Goal: Information Seeking & Learning: Learn about a topic

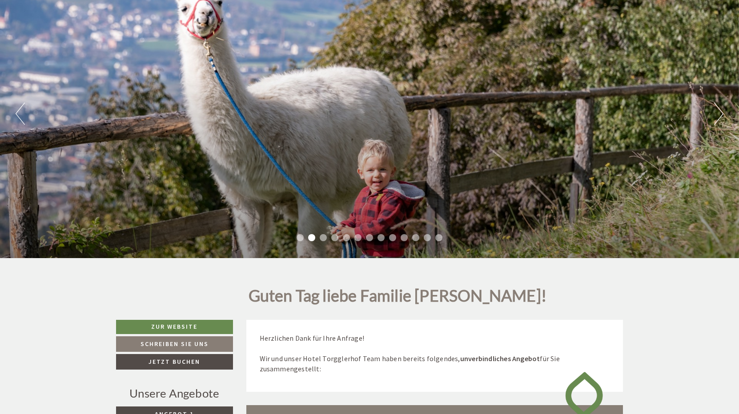
scroll to position [89, 0]
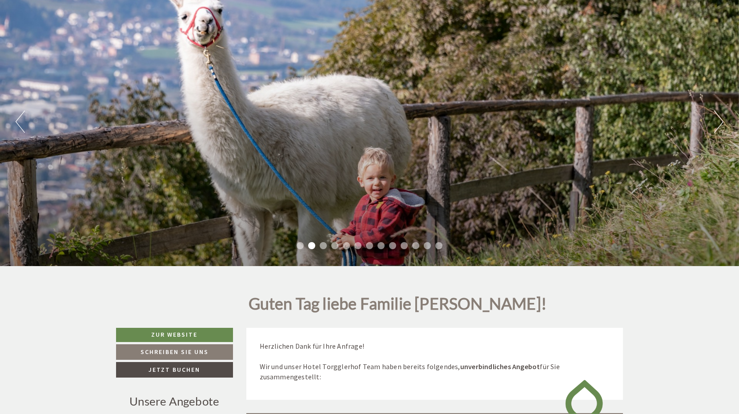
click at [716, 128] on button "Next" at bounding box center [718, 122] width 9 height 22
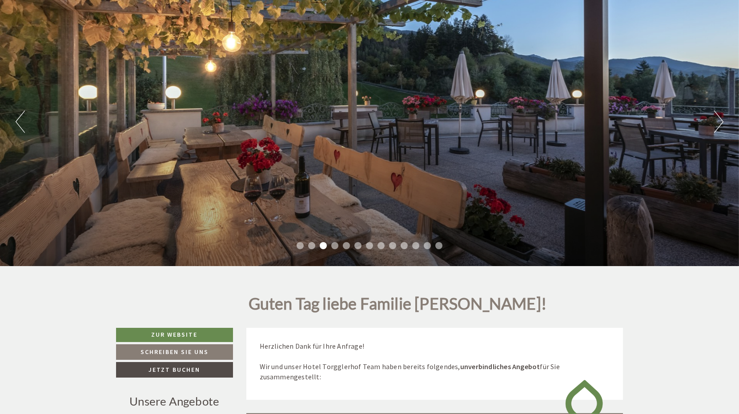
click at [716, 128] on button "Next" at bounding box center [718, 122] width 9 height 22
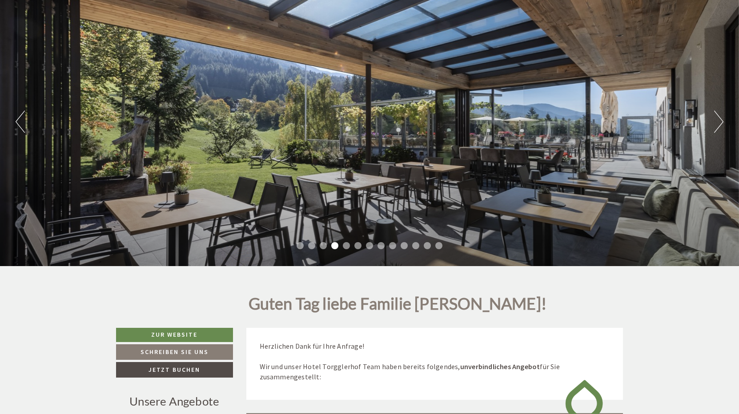
click at [716, 128] on button "Next" at bounding box center [718, 122] width 9 height 22
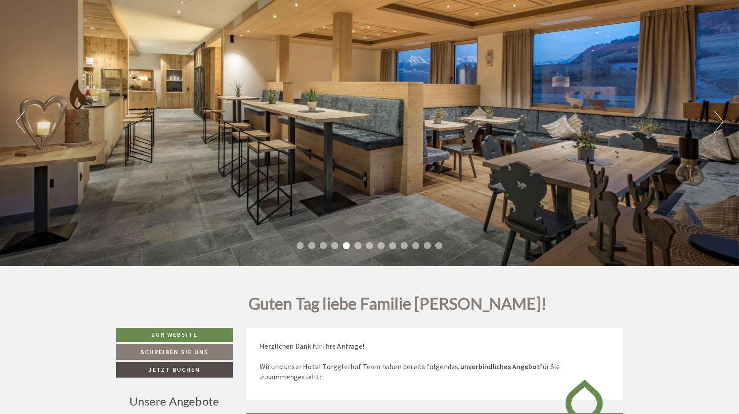
click at [716, 128] on button "Next" at bounding box center [718, 122] width 9 height 22
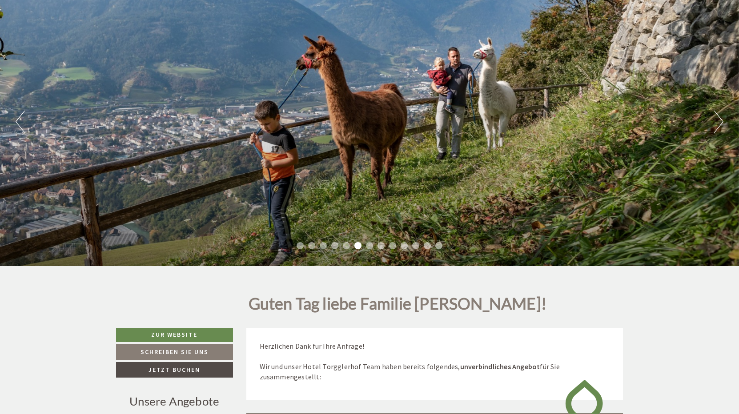
click at [716, 128] on button "Next" at bounding box center [718, 122] width 9 height 22
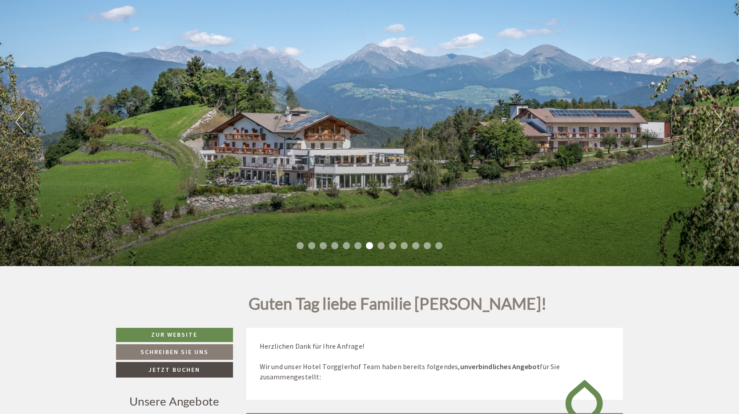
click at [716, 128] on button "Next" at bounding box center [718, 122] width 9 height 22
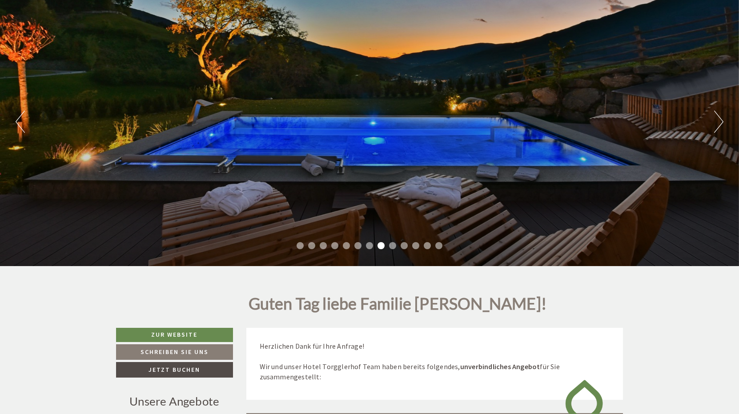
click at [716, 128] on button "Next" at bounding box center [718, 122] width 9 height 22
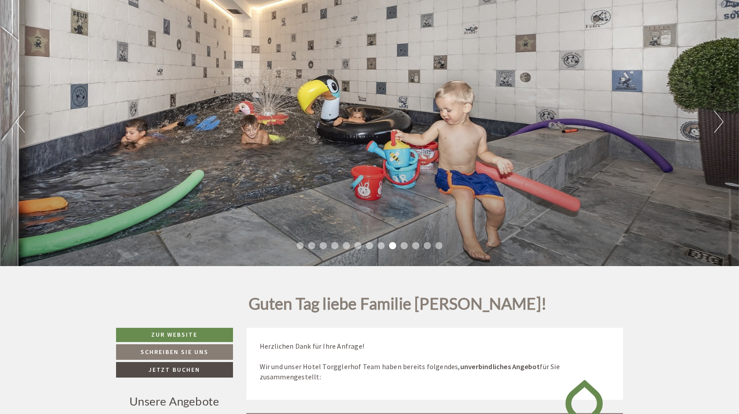
click at [716, 128] on button "Next" at bounding box center [718, 122] width 9 height 22
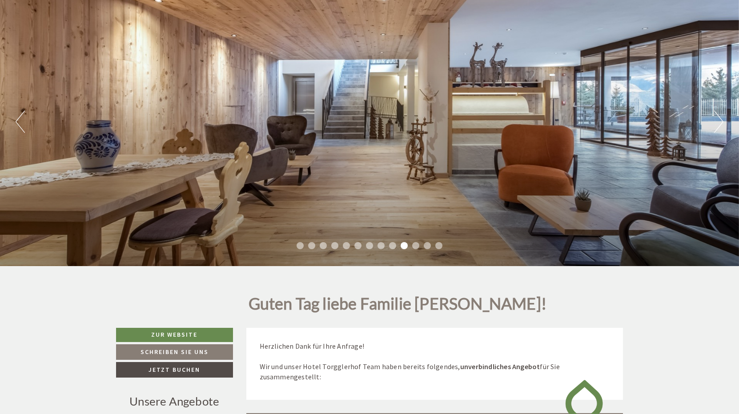
click at [22, 125] on button "Previous" at bounding box center [20, 122] width 9 height 22
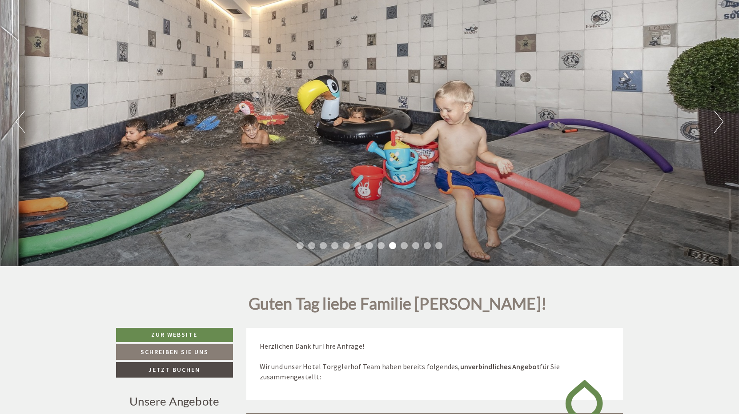
click at [717, 117] on button "Next" at bounding box center [718, 122] width 9 height 22
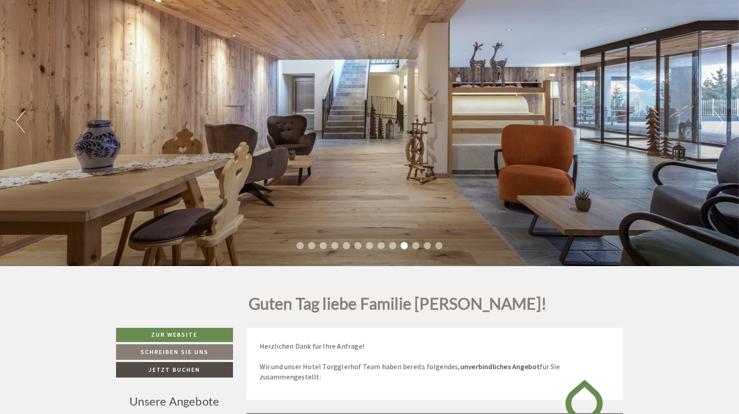
click at [717, 117] on button "Next" at bounding box center [718, 122] width 9 height 22
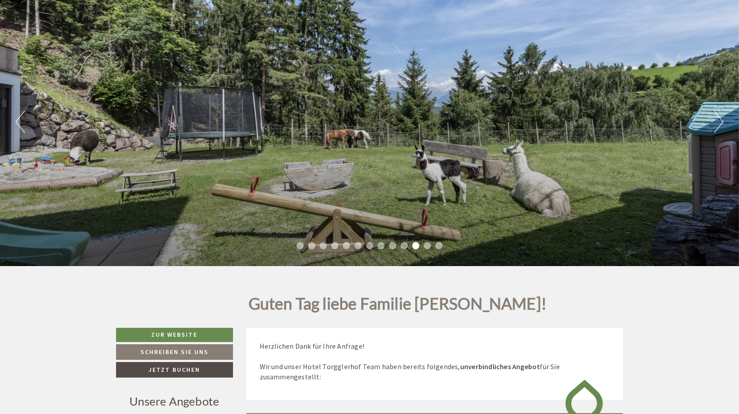
click at [716, 118] on button "Next" at bounding box center [718, 122] width 9 height 22
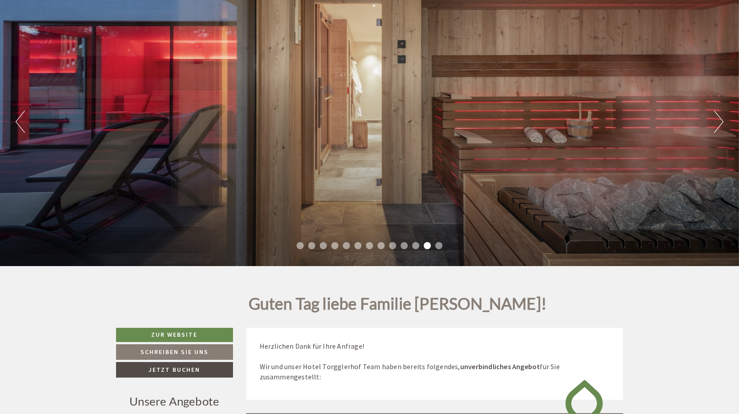
click at [711, 124] on div "Previous Next 1 2 3 4 5 6 7 8 9 10 11 12 13" at bounding box center [369, 122] width 739 height 288
click at [715, 127] on button "Next" at bounding box center [718, 122] width 9 height 22
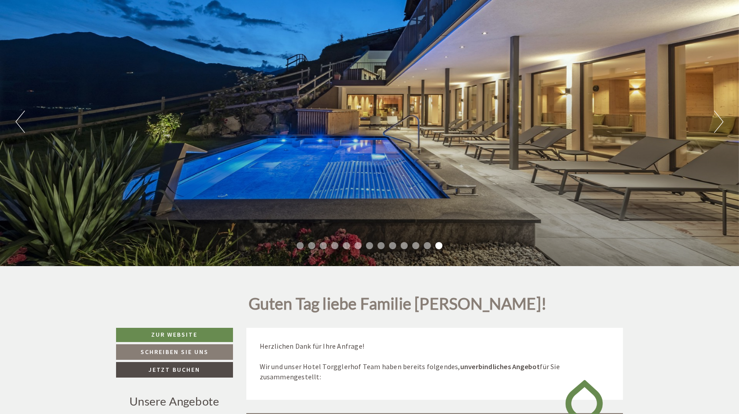
click at [720, 127] on button "Next" at bounding box center [718, 122] width 9 height 22
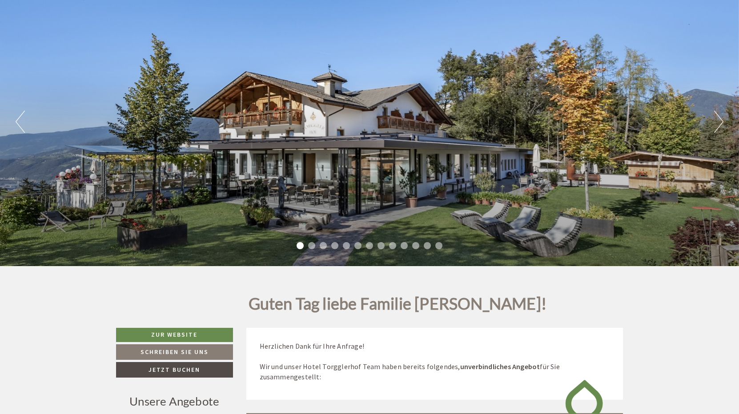
click at [720, 127] on button "Next" at bounding box center [718, 122] width 9 height 22
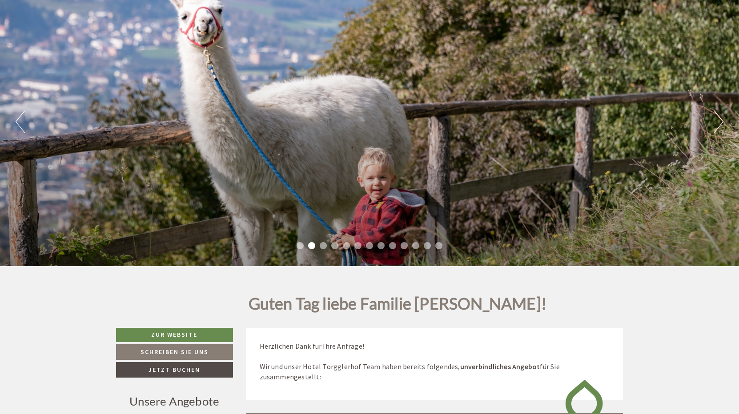
click at [720, 127] on button "Next" at bounding box center [718, 122] width 9 height 22
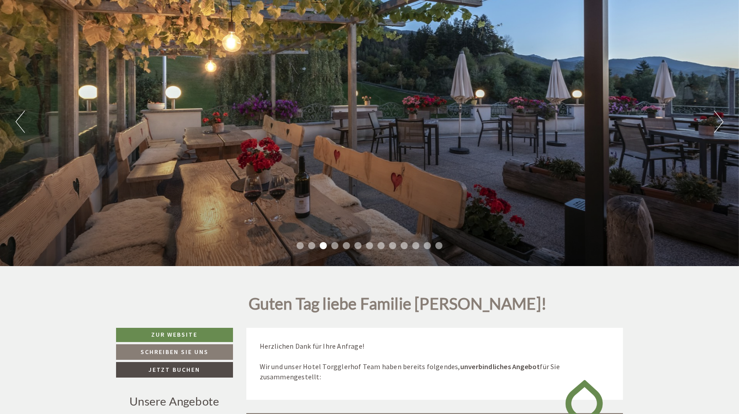
click at [720, 127] on button "Next" at bounding box center [718, 122] width 9 height 22
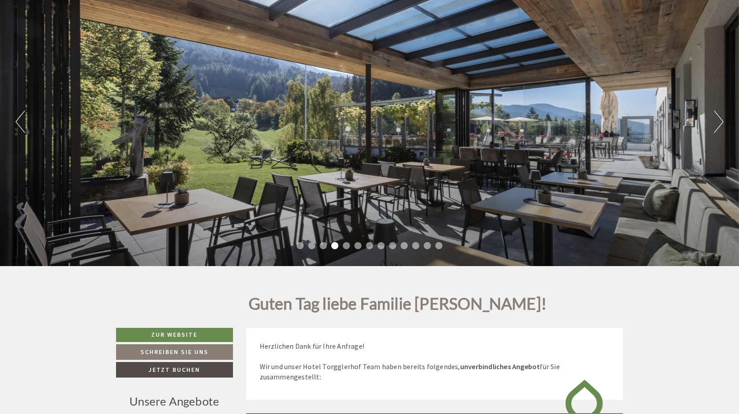
click at [720, 127] on button "Next" at bounding box center [718, 122] width 9 height 22
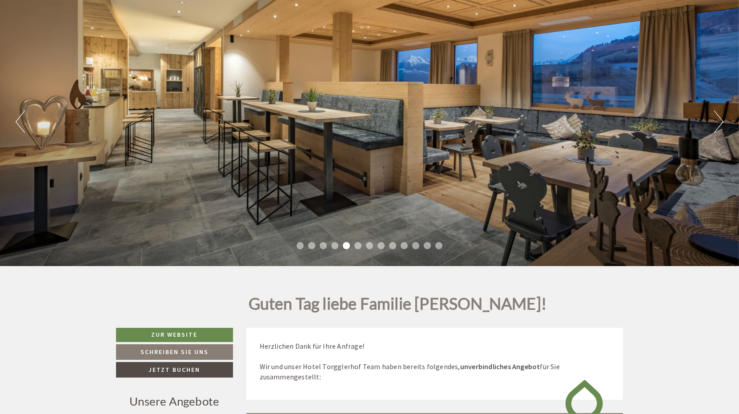
click at [720, 127] on button "Next" at bounding box center [718, 122] width 9 height 22
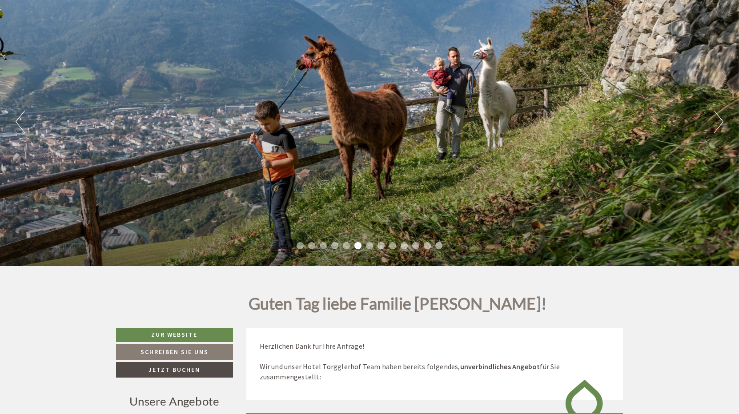
click at [720, 127] on button "Next" at bounding box center [718, 122] width 9 height 22
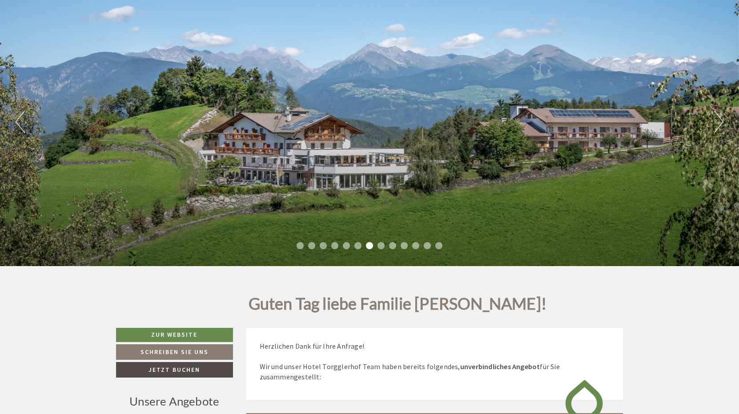
click at [720, 127] on button "Next" at bounding box center [718, 122] width 9 height 22
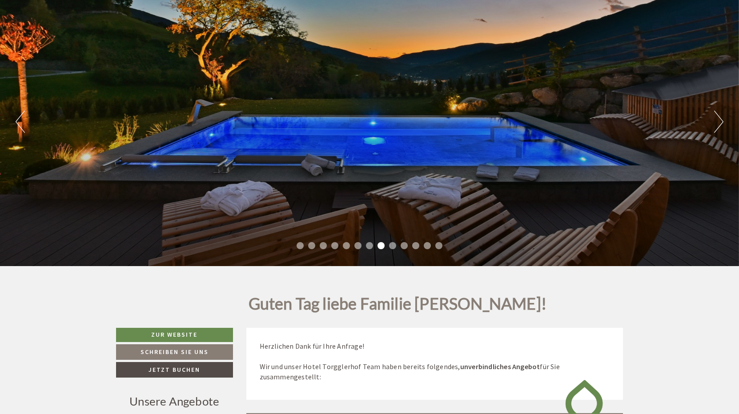
click at [720, 127] on button "Next" at bounding box center [718, 122] width 9 height 22
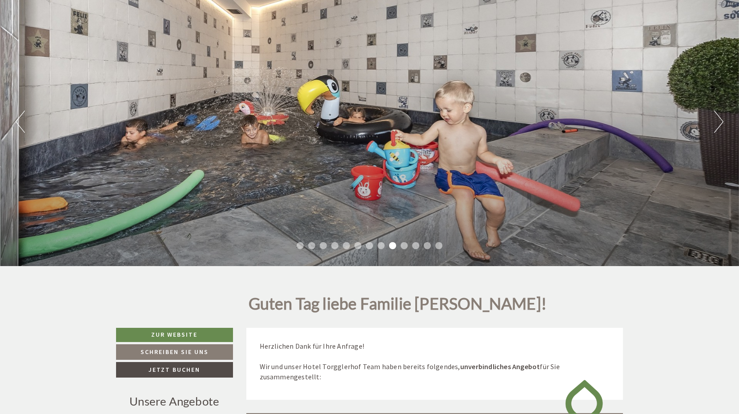
click at [720, 127] on button "Next" at bounding box center [718, 122] width 9 height 22
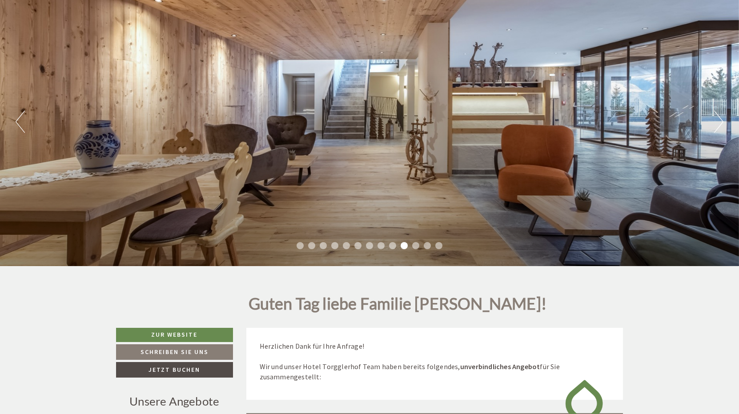
click at [720, 127] on button "Next" at bounding box center [718, 122] width 9 height 22
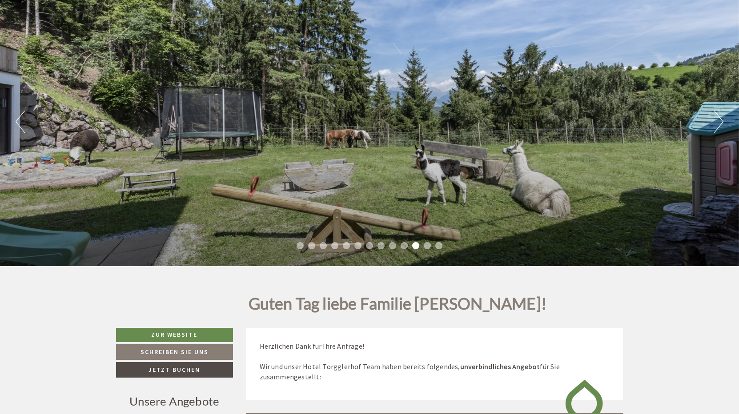
click at [720, 127] on button "Next" at bounding box center [718, 122] width 9 height 22
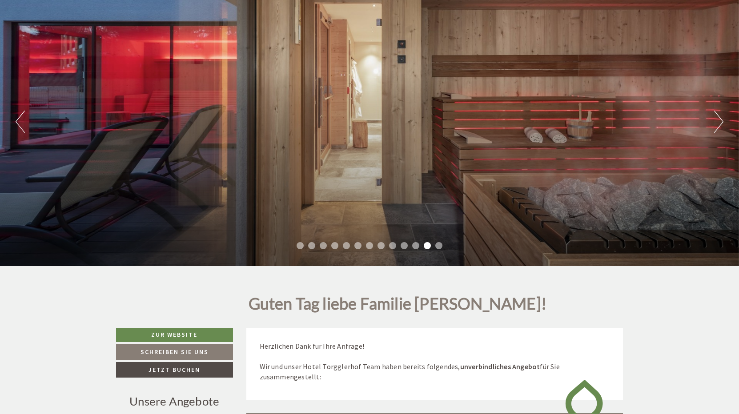
click at [720, 127] on button "Next" at bounding box center [718, 122] width 9 height 22
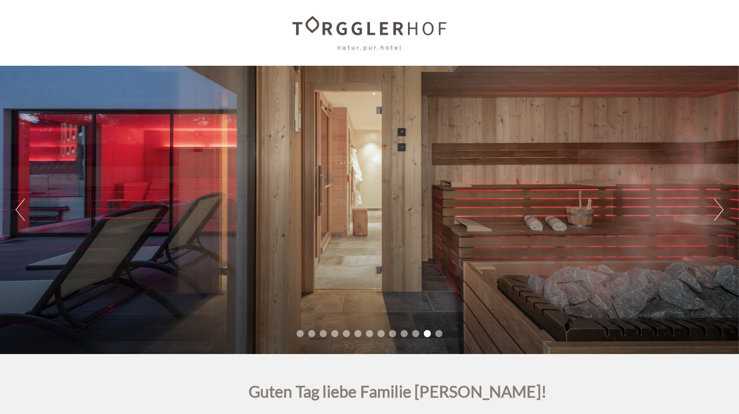
scroll to position [0, 0]
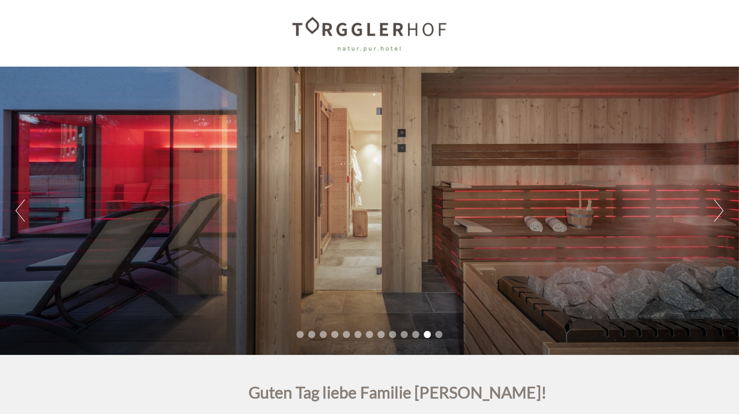
click at [23, 216] on button "Previous" at bounding box center [20, 211] width 9 height 22
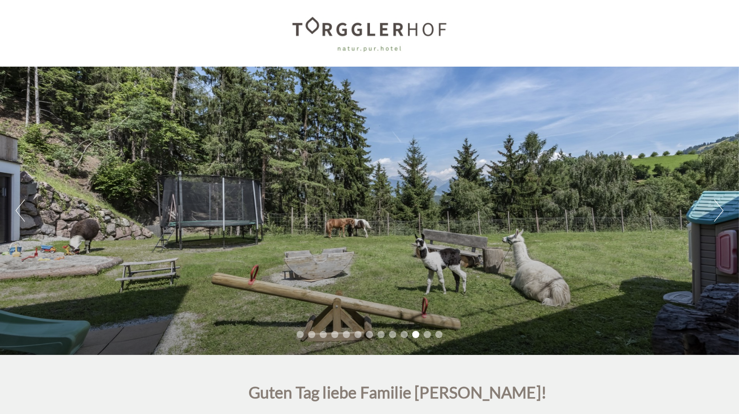
click at [23, 216] on button "Previous" at bounding box center [20, 211] width 9 height 22
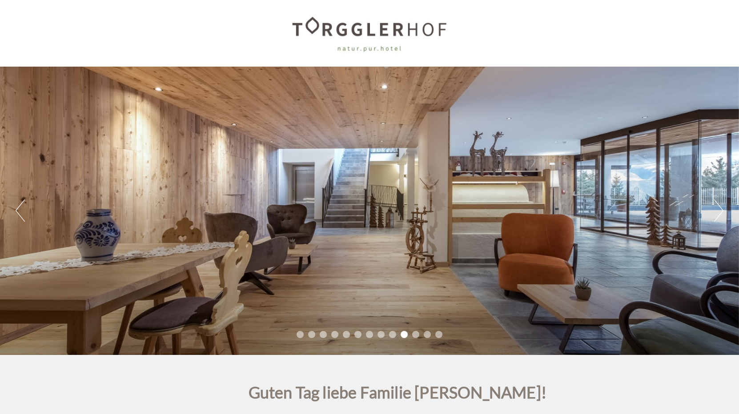
click at [23, 216] on button "Previous" at bounding box center [20, 211] width 9 height 22
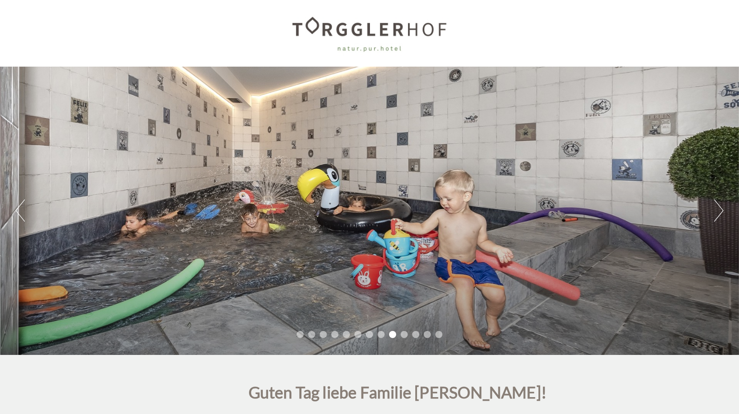
click at [23, 216] on button "Previous" at bounding box center [20, 211] width 9 height 22
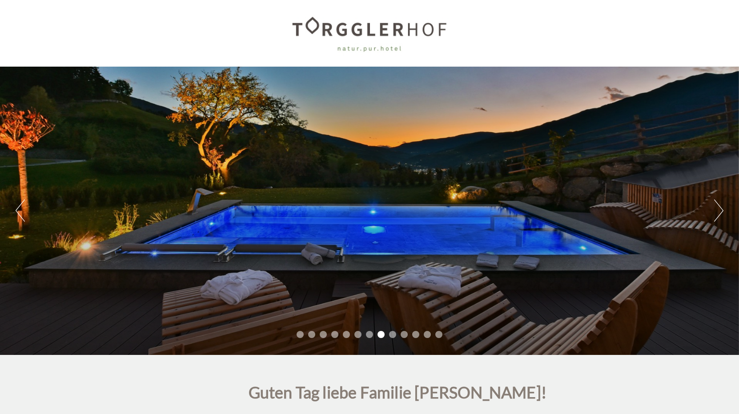
click at [23, 208] on button "Previous" at bounding box center [20, 211] width 9 height 22
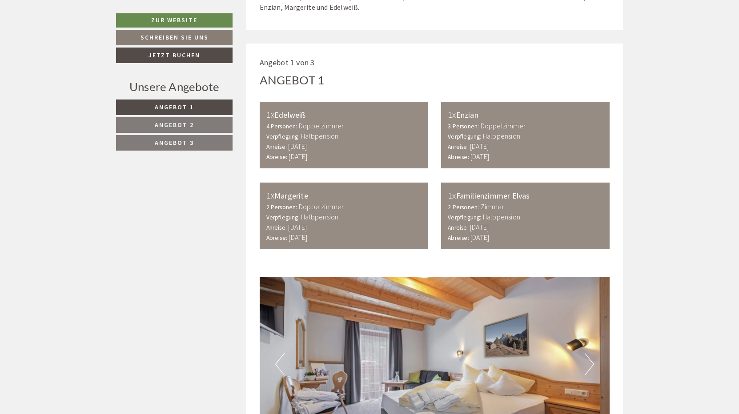
scroll to position [578, 0]
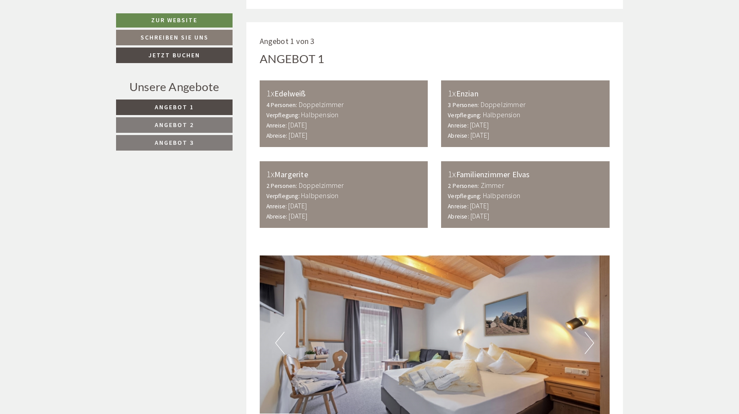
click at [474, 193] on small "Verpflegung:" at bounding box center [463, 196] width 33 height 8
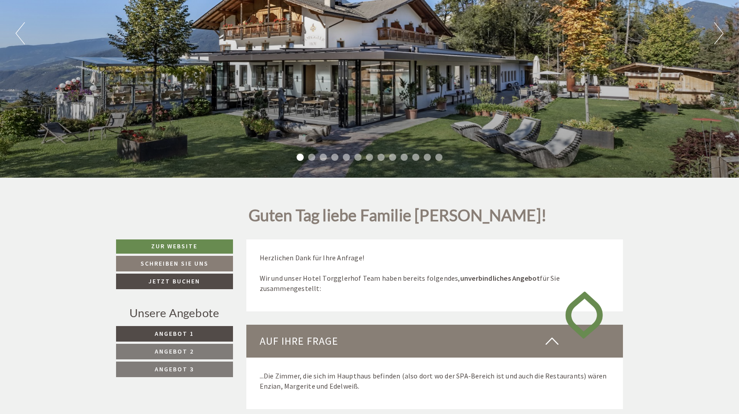
scroll to position [178, 0]
click at [183, 246] on link "Zur Website" at bounding box center [174, 246] width 117 height 14
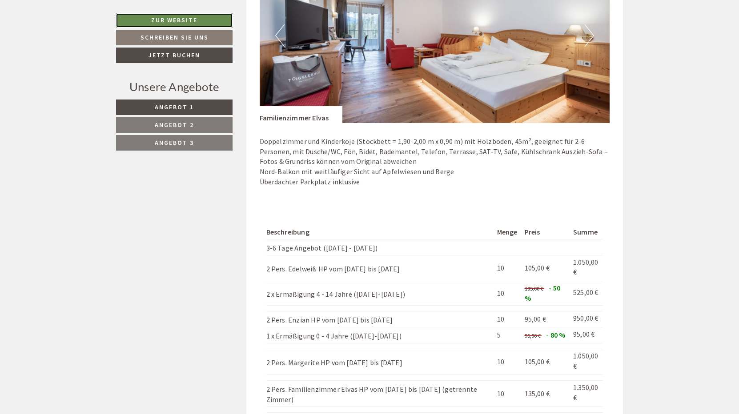
scroll to position [1600, 0]
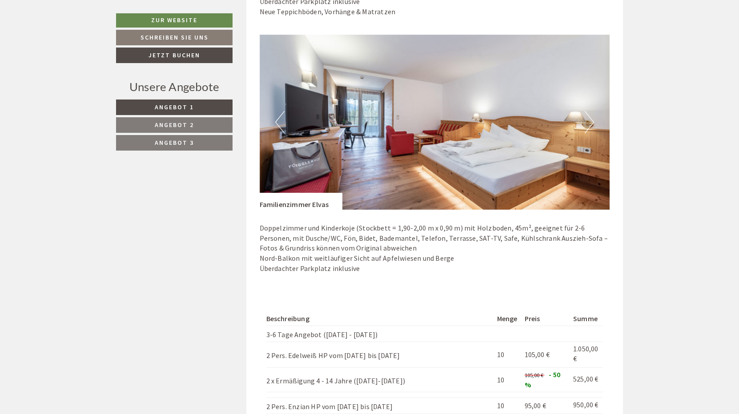
click at [584, 123] on img at bounding box center [434, 122] width 350 height 175
click at [589, 122] on button "Next" at bounding box center [588, 122] width 9 height 22
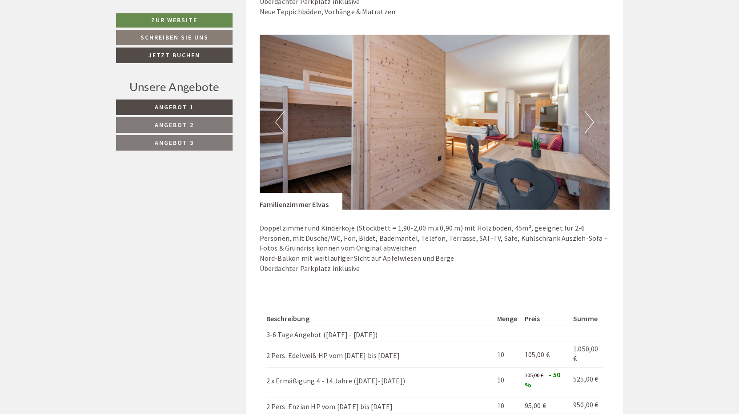
click at [589, 122] on button "Next" at bounding box center [588, 122] width 9 height 22
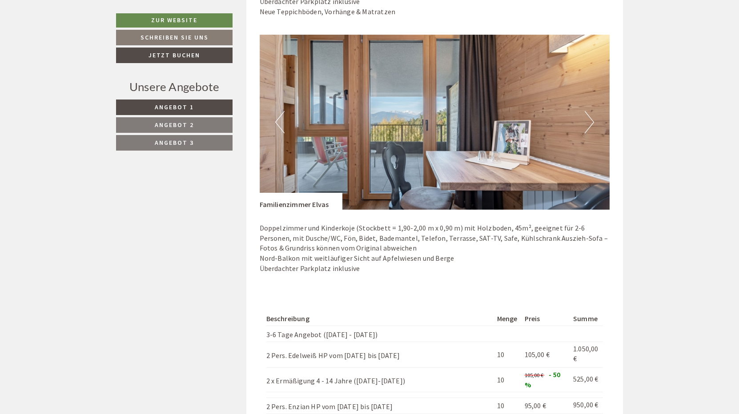
click at [589, 122] on button "Next" at bounding box center [588, 122] width 9 height 22
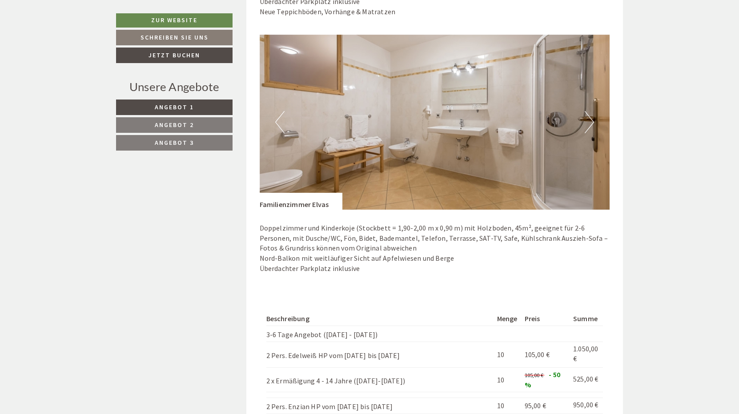
click at [275, 126] on button "Previous" at bounding box center [279, 122] width 9 height 22
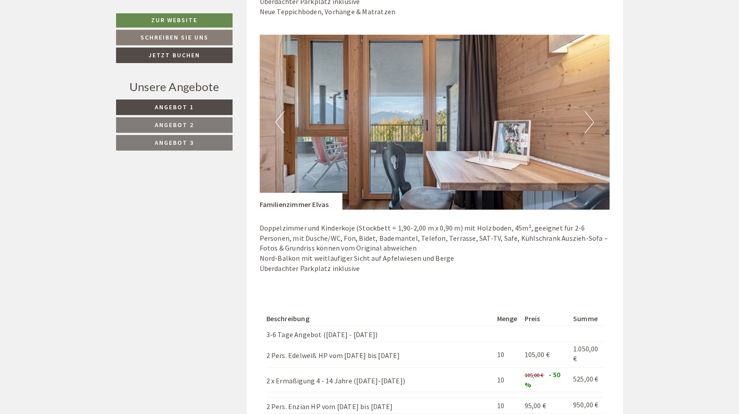
click at [275, 126] on button "Previous" at bounding box center [279, 122] width 9 height 22
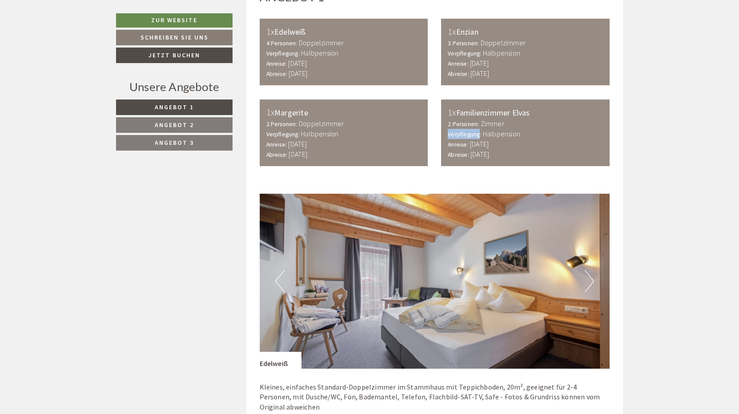
scroll to position [578, 0]
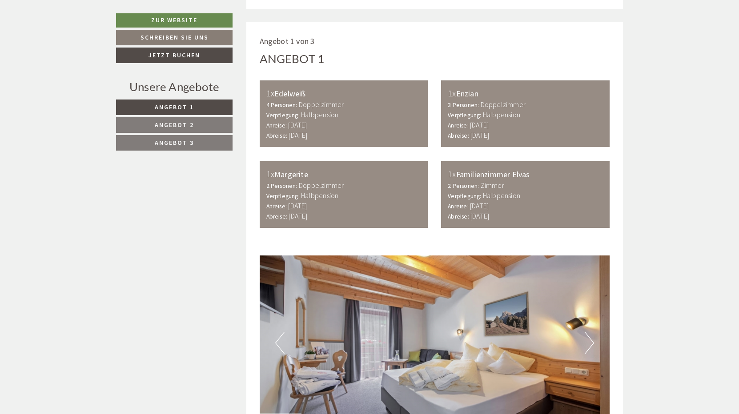
click at [557, 198] on div "2 Personen: Zimmer Verpflegung: Halbpension" at bounding box center [524, 190] width 155 height 20
click at [197, 141] on link "Angebot 3" at bounding box center [174, 143] width 116 height 16
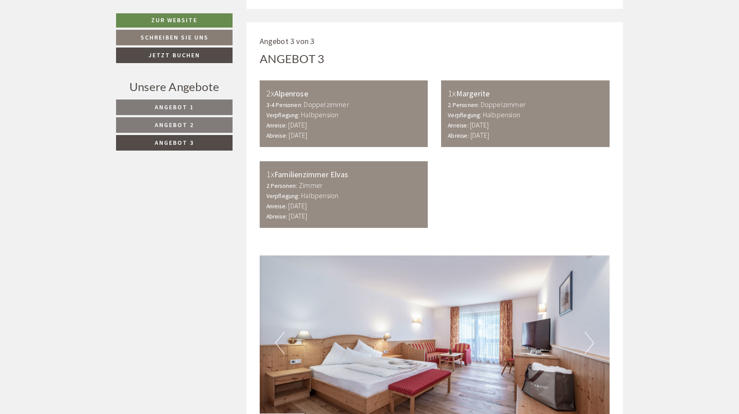
scroll to position [600, 0]
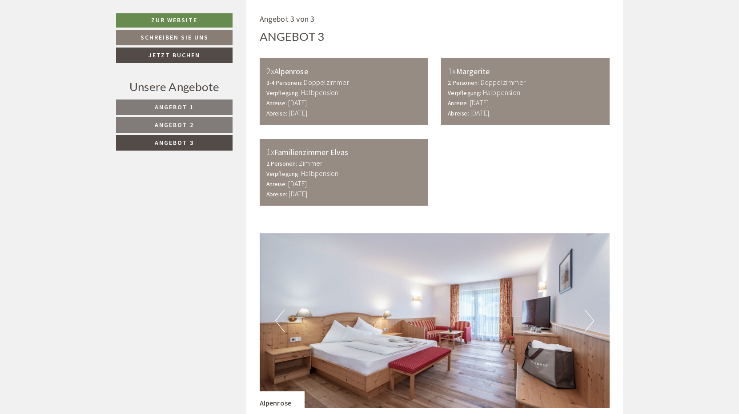
click at [204, 127] on link "Angebot 2" at bounding box center [174, 125] width 116 height 16
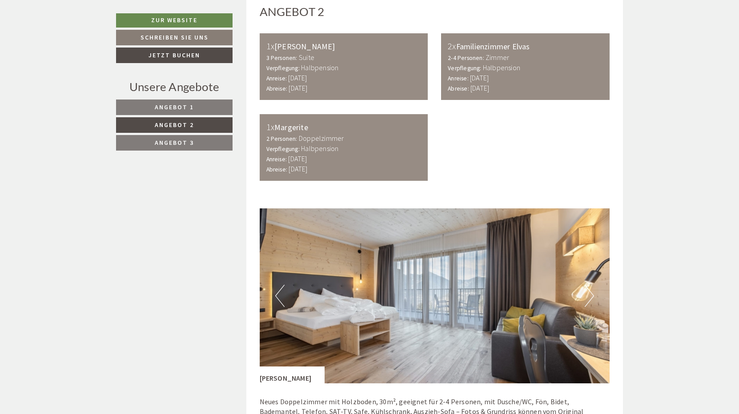
scroll to position [511, 0]
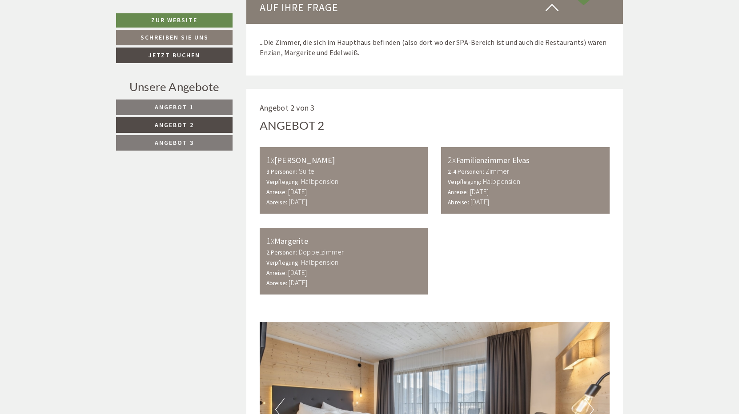
click at [200, 146] on link "Angebot 3" at bounding box center [174, 143] width 116 height 16
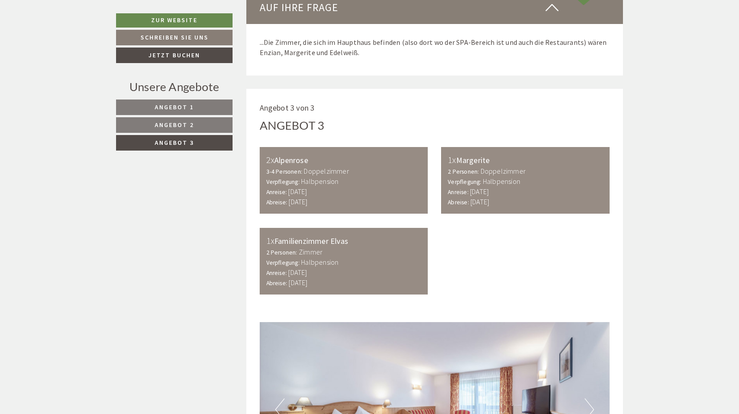
scroll to position [600, 0]
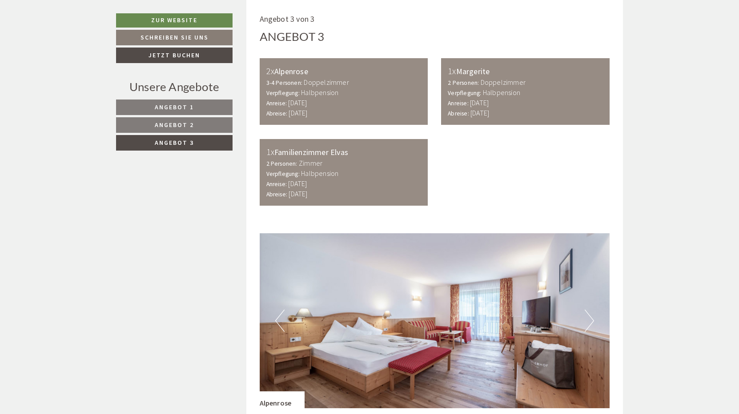
click at [192, 122] on span "Angebot 2" at bounding box center [174, 125] width 39 height 8
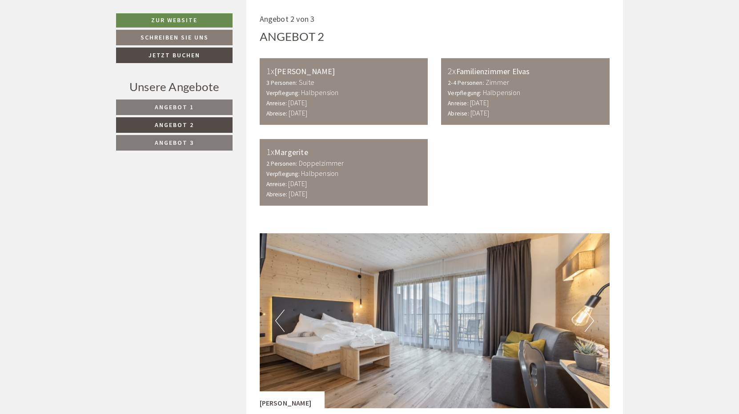
click at [182, 105] on span "Angebot 1" at bounding box center [174, 107] width 39 height 8
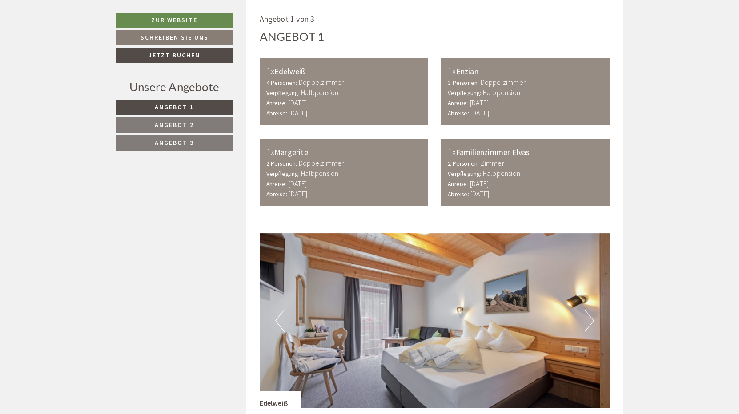
click at [196, 117] on nav "Angebot 1 Angebot 2 Angebot 3" at bounding box center [175, 125] width 119 height 51
click at [195, 121] on link "Angebot 2" at bounding box center [174, 125] width 116 height 16
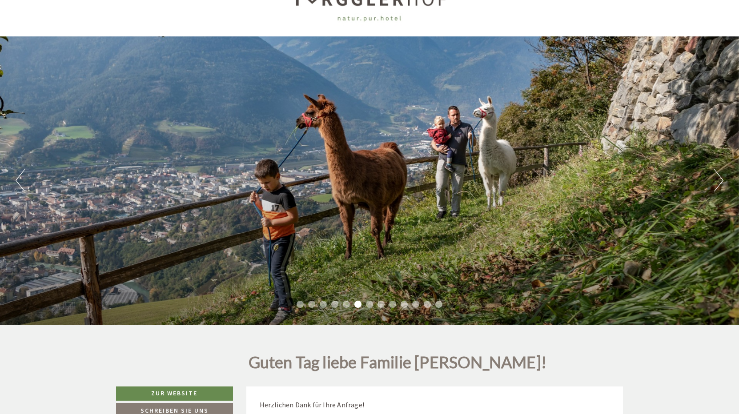
scroll to position [44, 0]
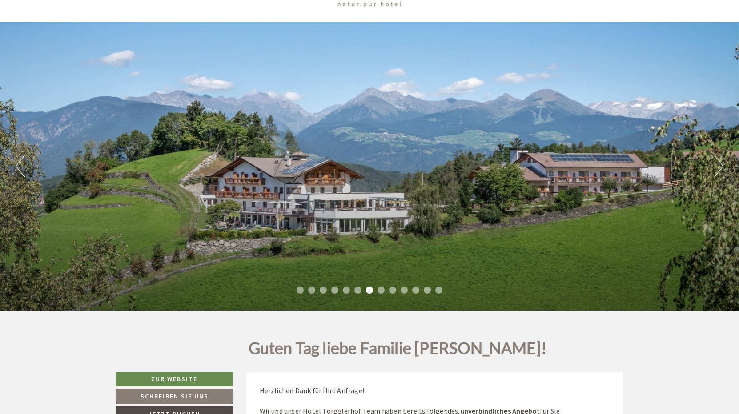
click at [715, 167] on button "Next" at bounding box center [718, 166] width 9 height 22
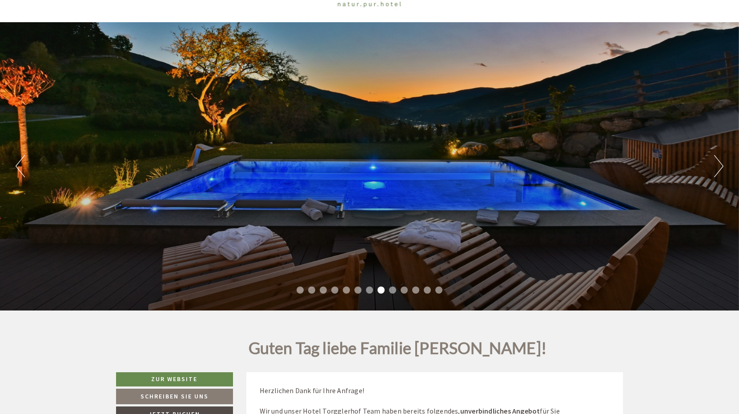
click at [715, 167] on button "Next" at bounding box center [718, 166] width 9 height 22
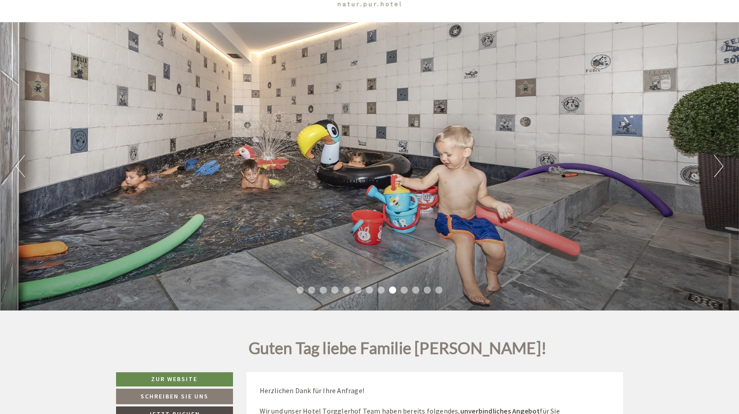
click at [715, 167] on button "Next" at bounding box center [718, 166] width 9 height 22
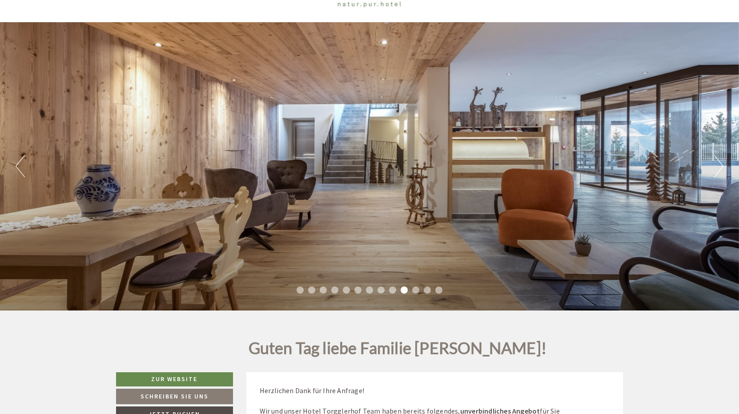
click at [715, 167] on button "Next" at bounding box center [718, 166] width 9 height 22
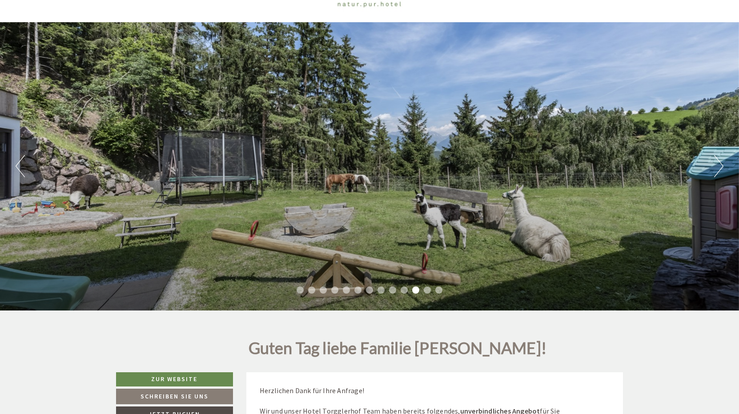
click at [715, 167] on button "Next" at bounding box center [718, 166] width 9 height 22
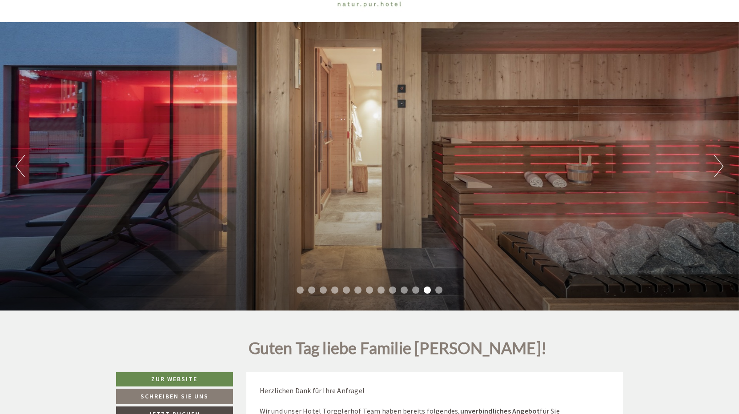
click at [715, 167] on button "Next" at bounding box center [718, 166] width 9 height 22
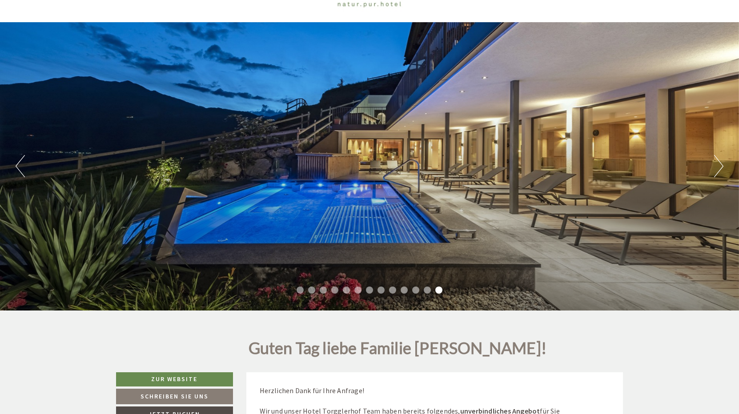
click at [715, 167] on button "Next" at bounding box center [718, 166] width 9 height 22
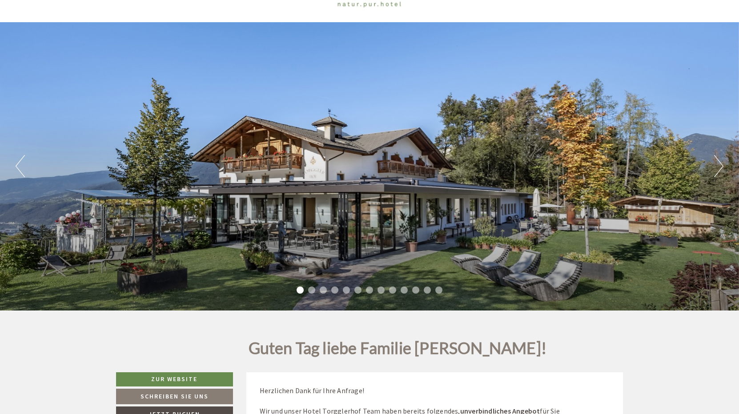
click at [715, 167] on button "Next" at bounding box center [718, 166] width 9 height 22
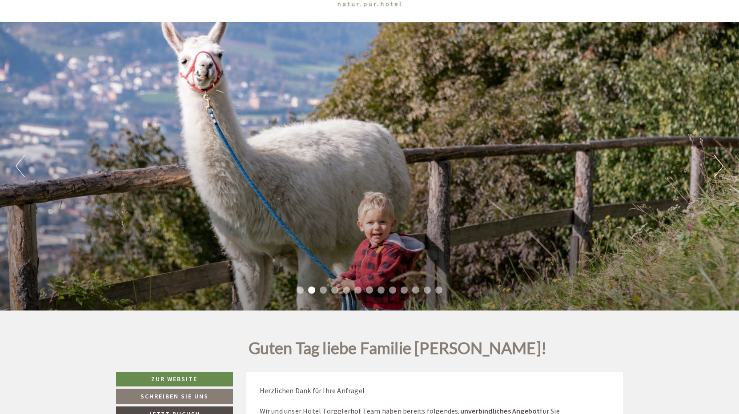
click at [715, 167] on button "Next" at bounding box center [718, 166] width 9 height 22
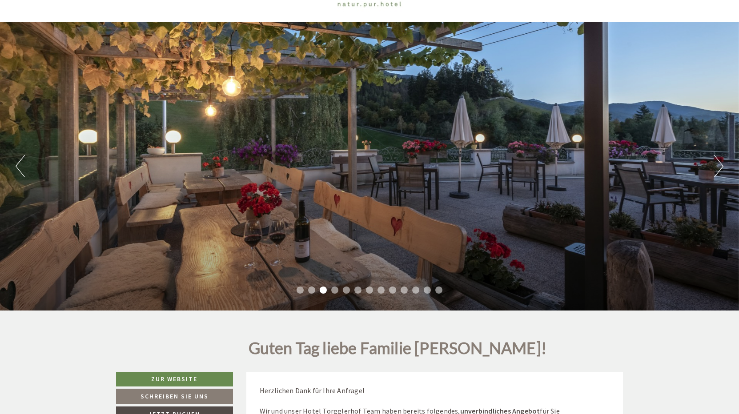
click at [715, 167] on button "Next" at bounding box center [718, 166] width 9 height 22
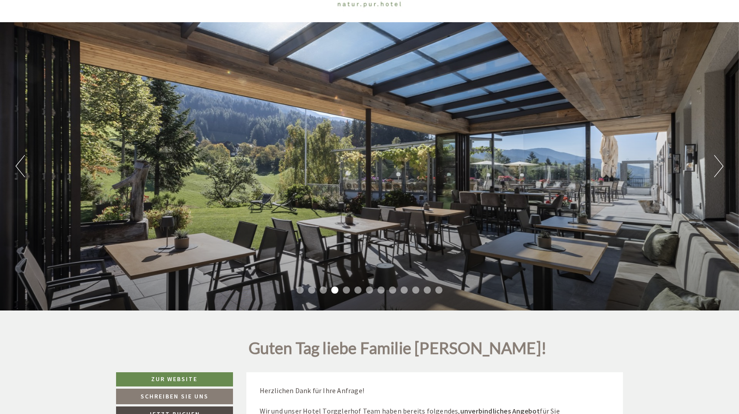
click at [715, 167] on button "Next" at bounding box center [718, 166] width 9 height 22
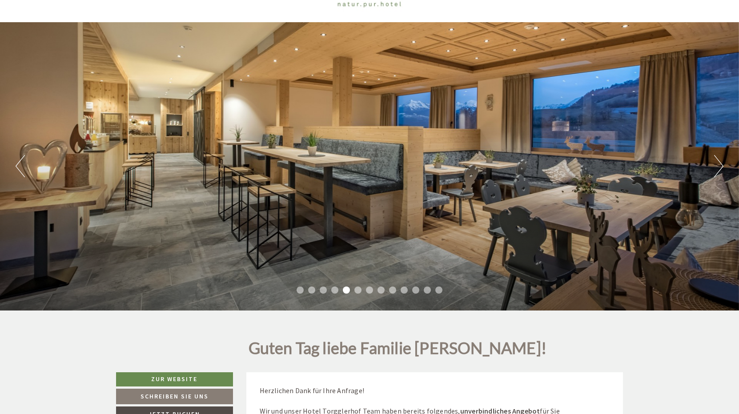
click at [716, 166] on button "Next" at bounding box center [718, 166] width 9 height 22
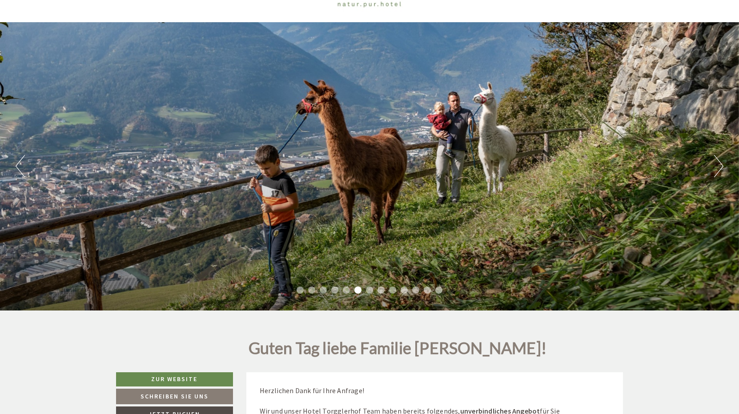
click at [716, 166] on button "Next" at bounding box center [718, 166] width 9 height 22
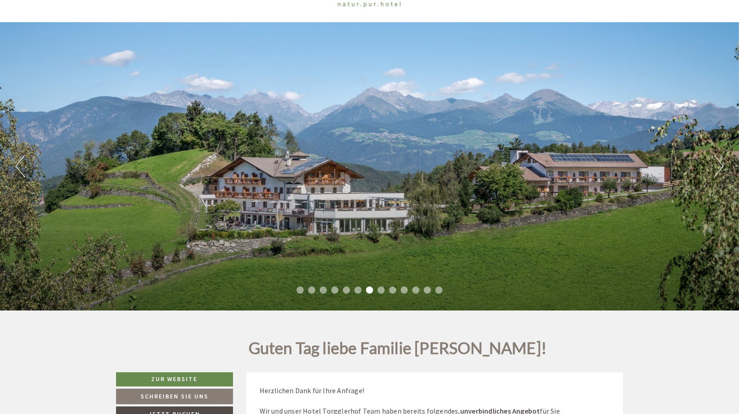
click at [716, 167] on button "Next" at bounding box center [718, 166] width 9 height 22
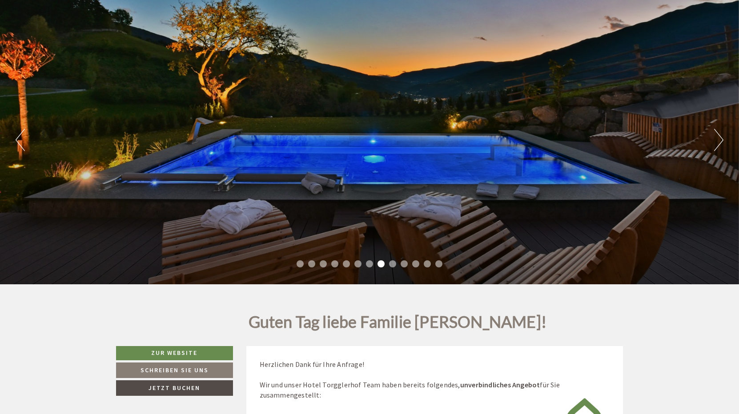
scroll to position [89, 0]
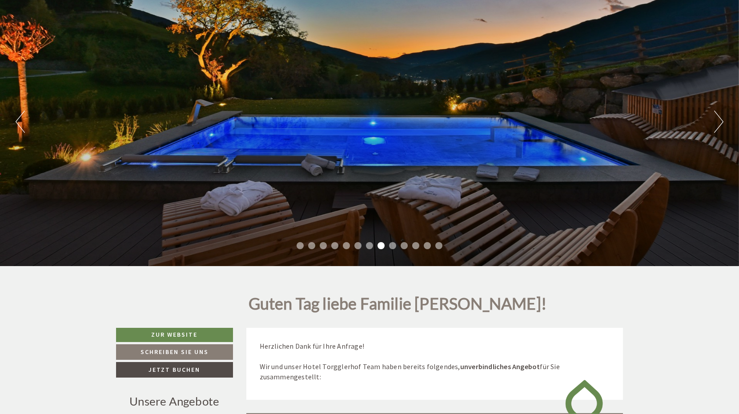
click at [23, 125] on button "Previous" at bounding box center [20, 122] width 9 height 22
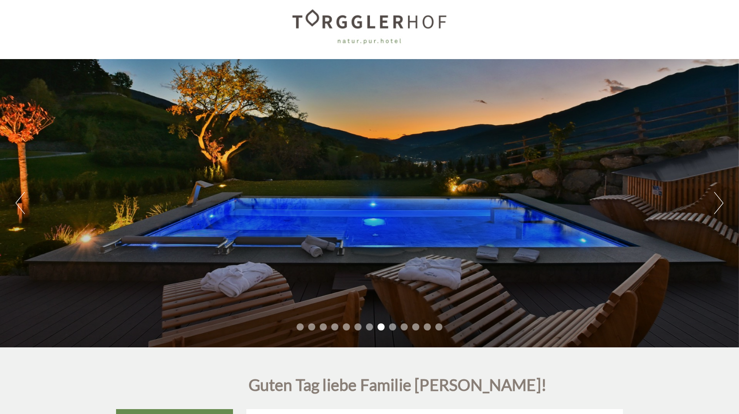
scroll to position [0, 0]
